Goal: Obtain resource: Download file/media

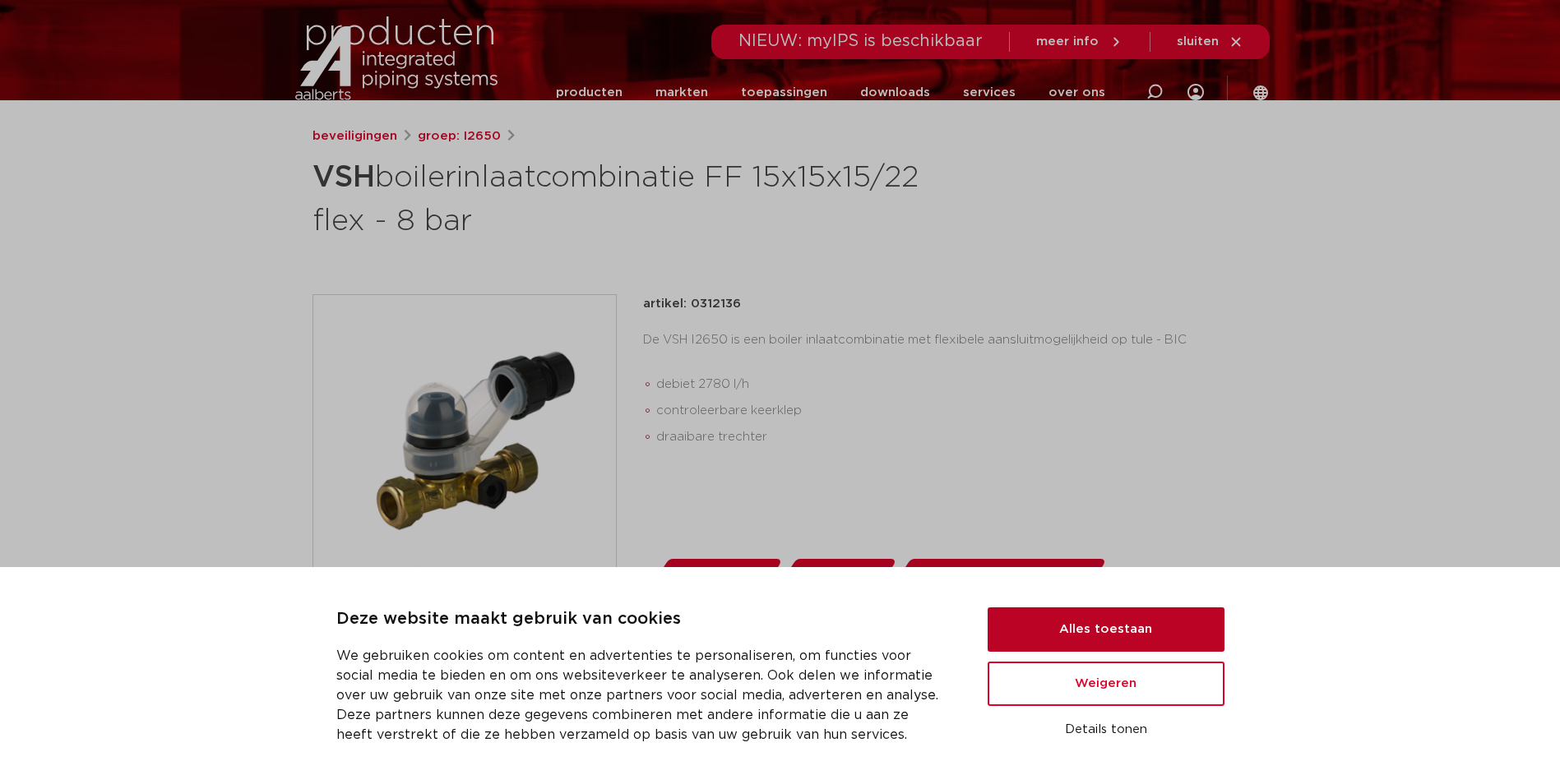
click at [1080, 622] on button "Alles toestaan" at bounding box center [1105, 629] width 236 height 44
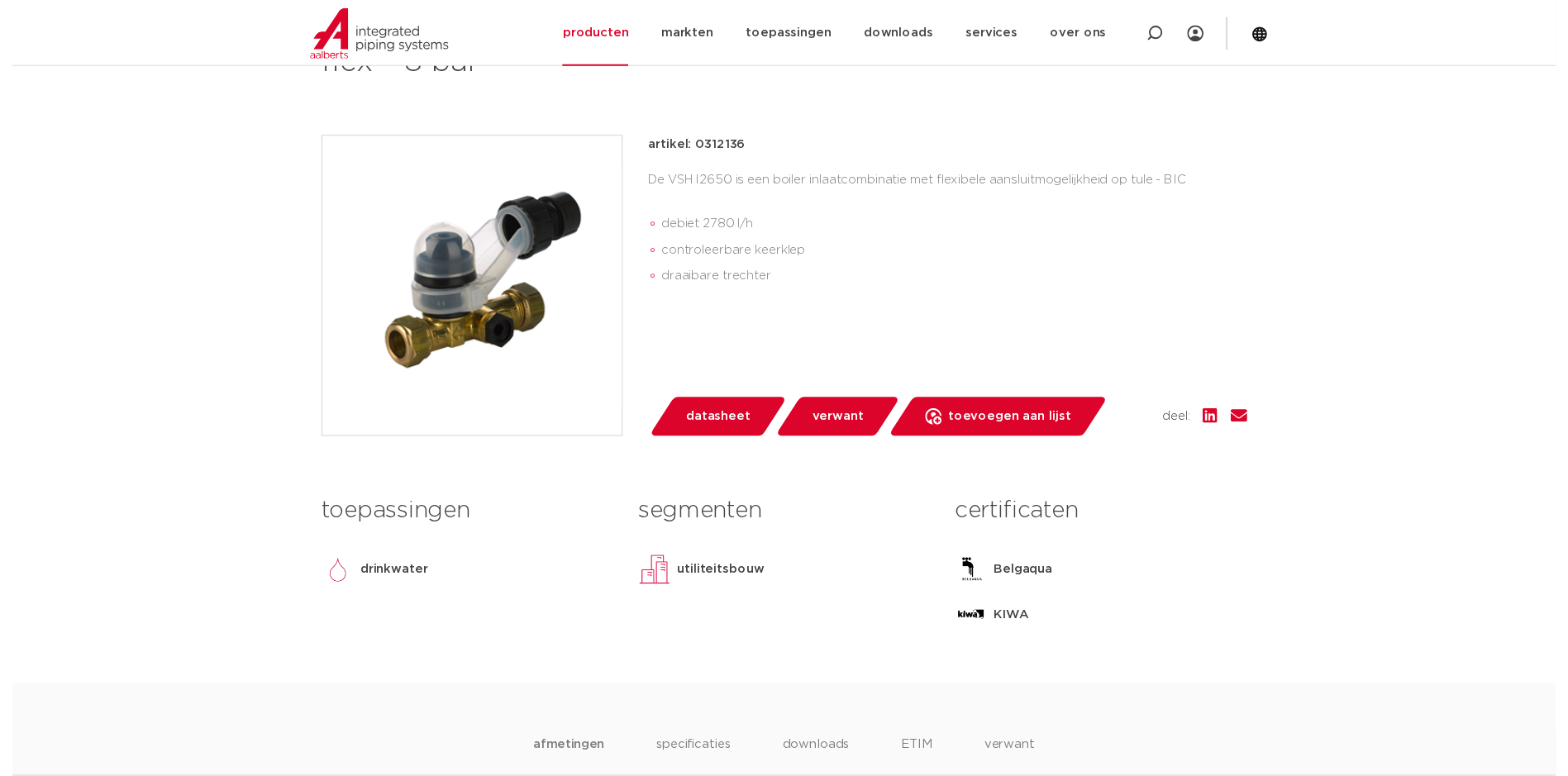
scroll to position [331, 0]
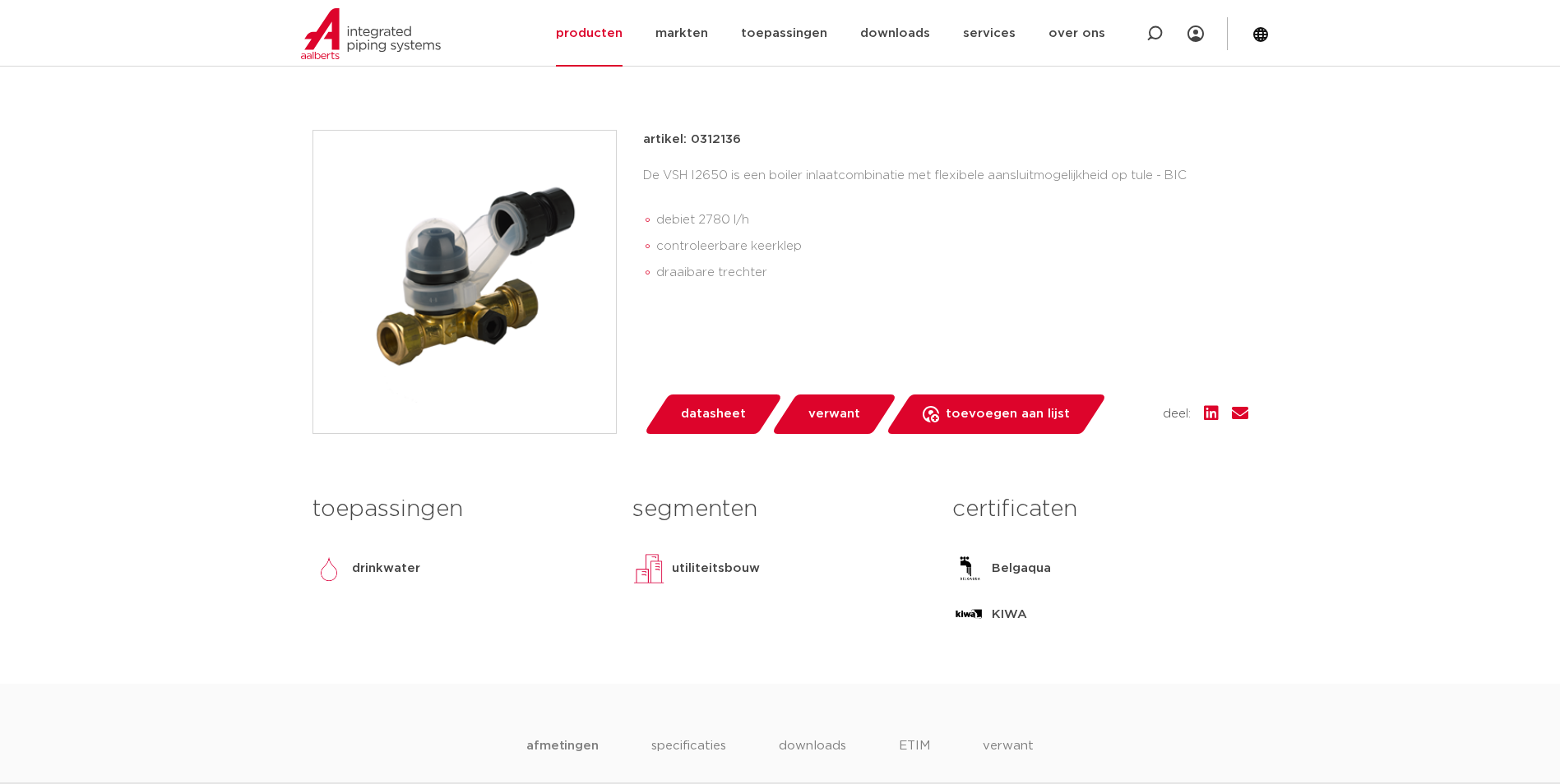
click at [677, 405] on link "datasheet" at bounding box center [713, 413] width 140 height 39
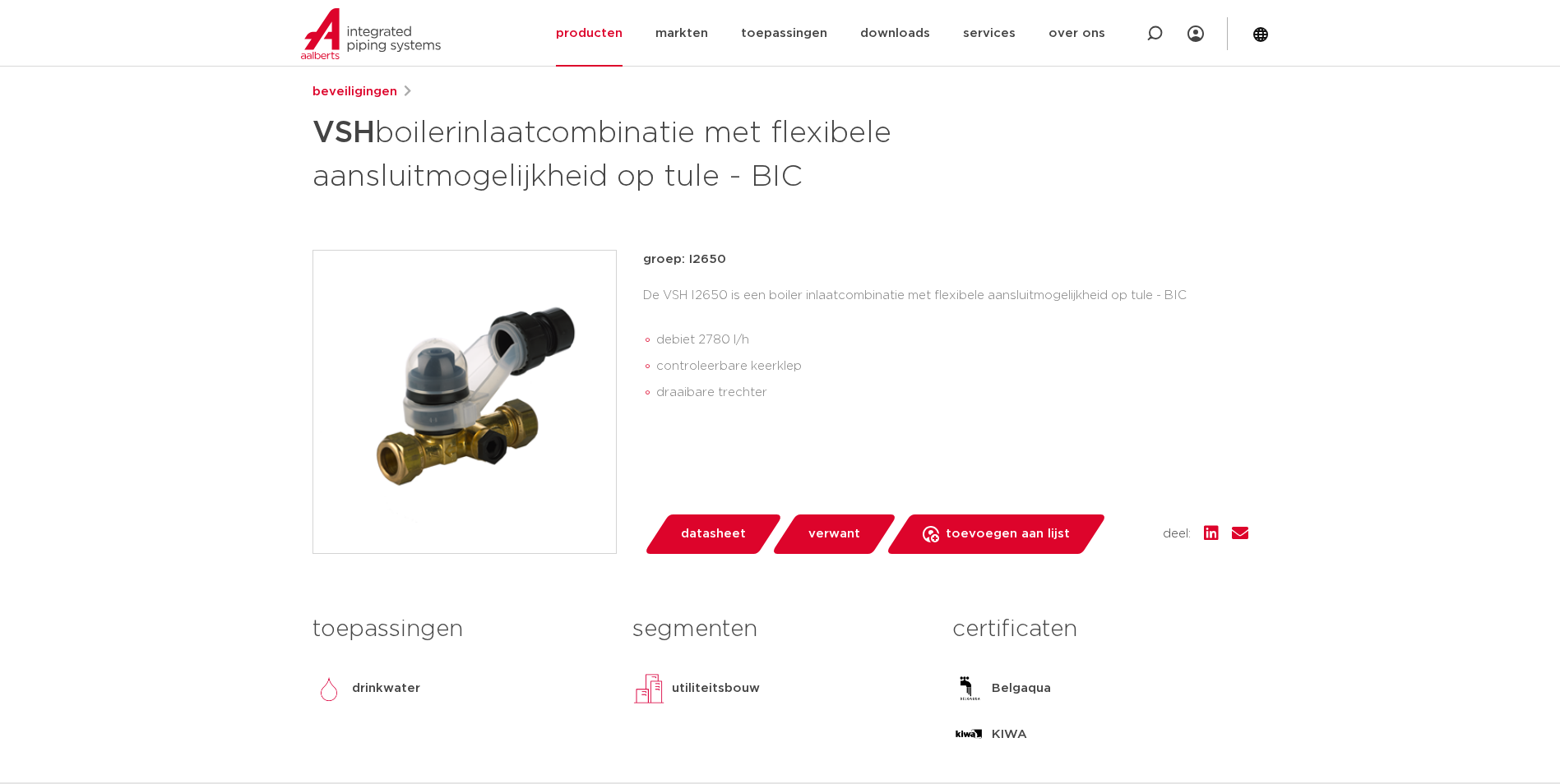
scroll to position [329, 0]
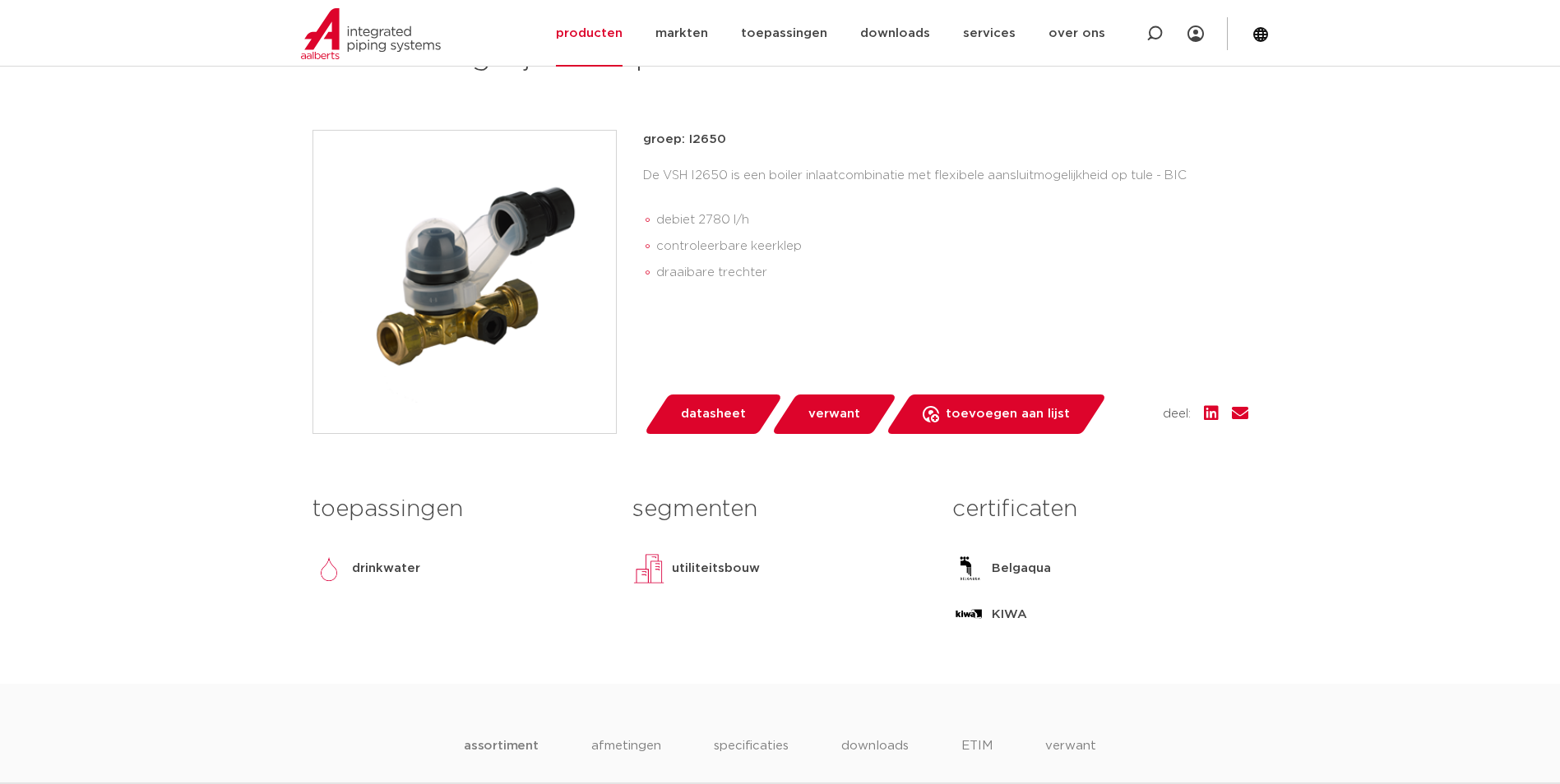
click at [689, 425] on span "datasheet" at bounding box center [713, 414] width 65 height 26
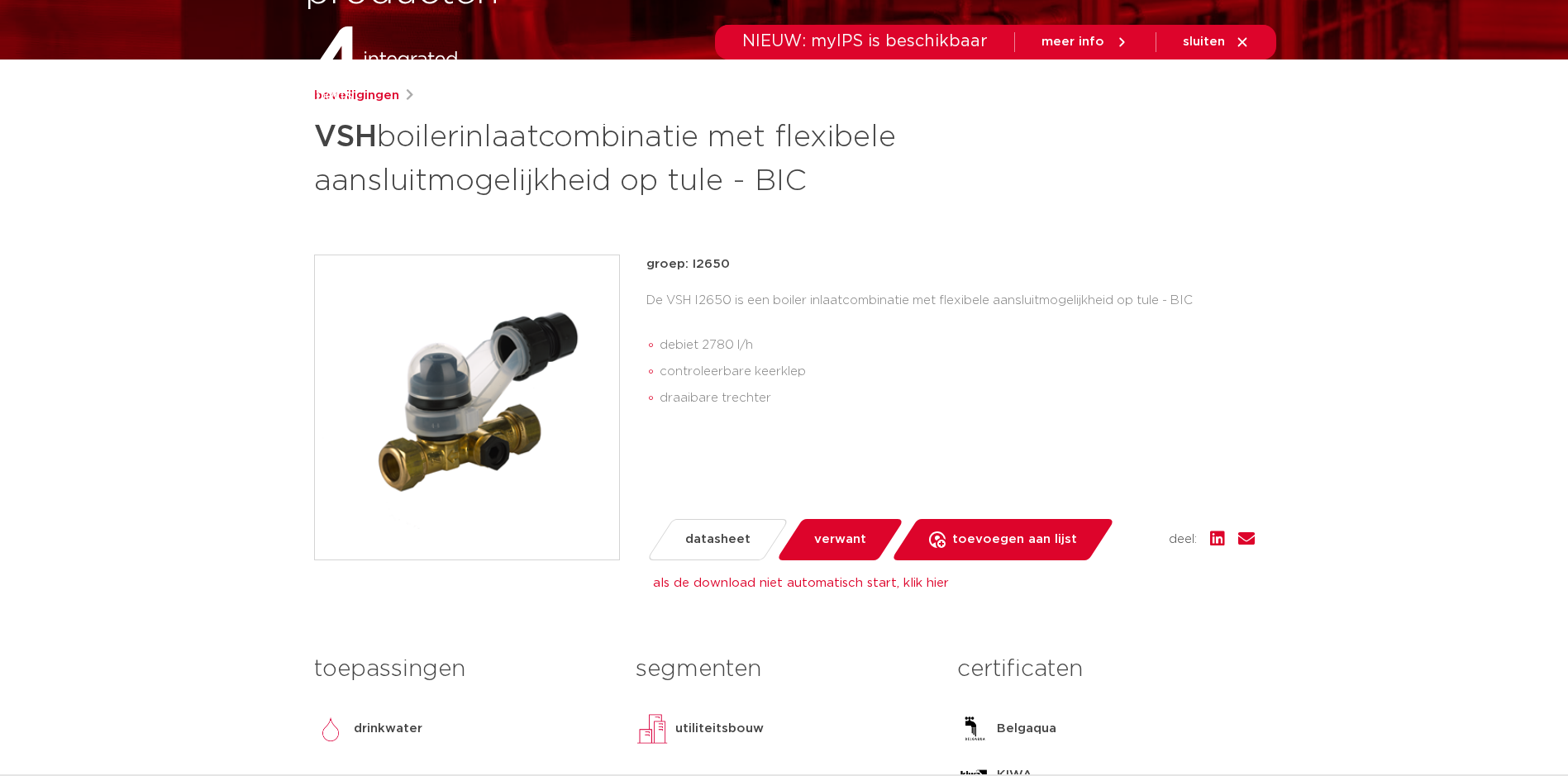
scroll to position [33, 0]
